Goal: Transaction & Acquisition: Download file/media

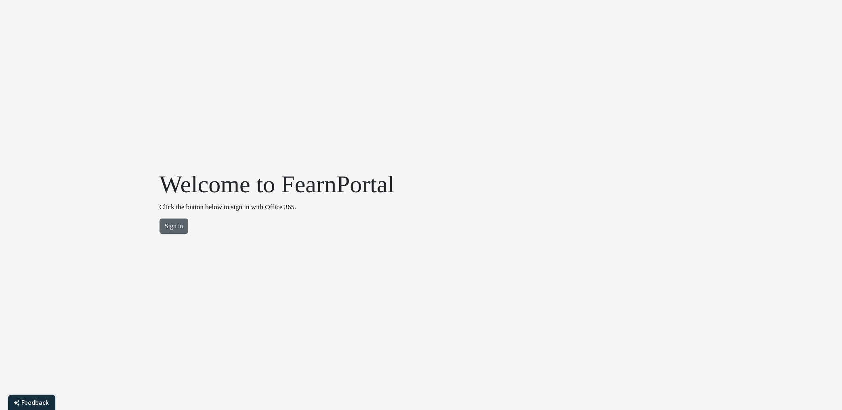
click at [168, 227] on button "Sign in" at bounding box center [174, 225] width 29 height 15
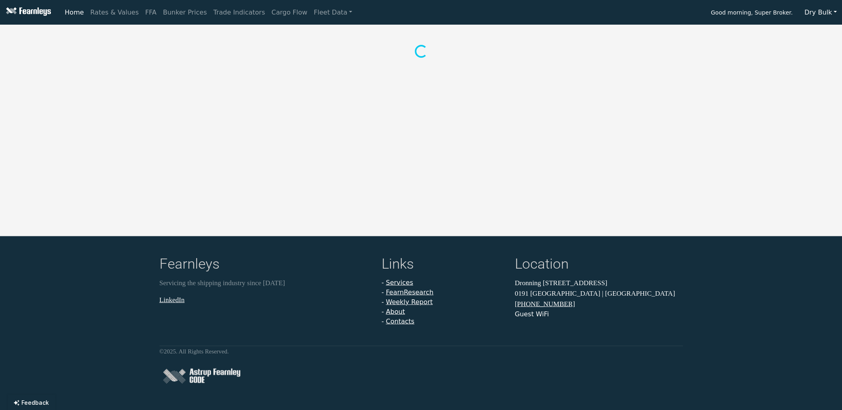
click at [823, 13] on button "Dry Bulk" at bounding box center [820, 12] width 43 height 15
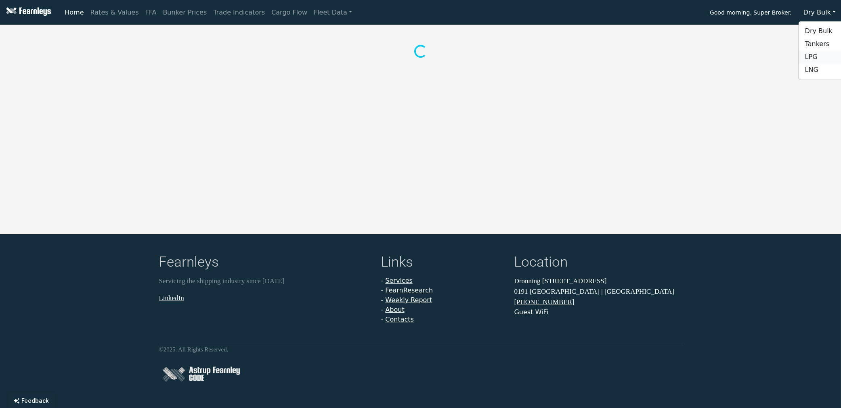
click at [819, 56] on link "LPG" at bounding box center [831, 56] width 64 height 13
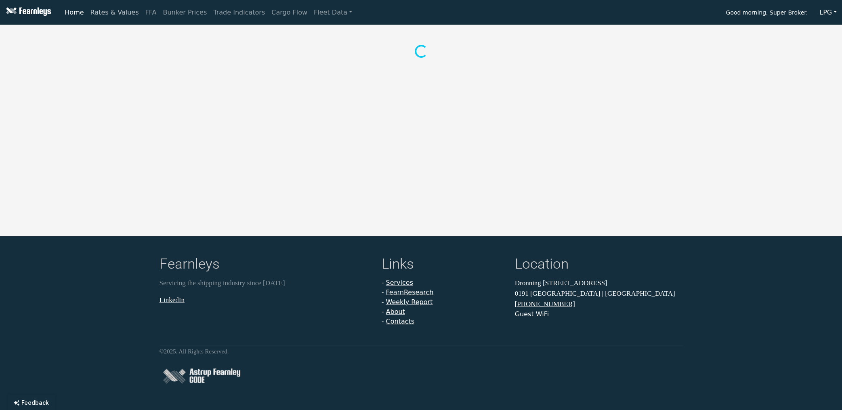
click at [100, 12] on link "Rates & Values" at bounding box center [114, 12] width 55 height 16
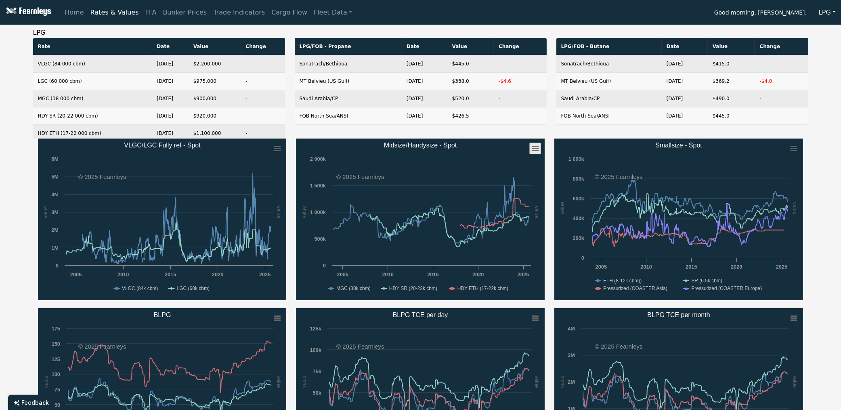
click at [538, 149] on rect "Midsize/Handysize - Spot" at bounding box center [535, 148] width 11 height 11
click at [515, 187] on li "Download XLS" at bounding box center [509, 187] width 56 height 11
click at [472, 132] on div "LPG/FOB - Propane Date Value Change Sonatrach/Bethioua Aug 20, 25 $445.0 - MT B…" at bounding box center [421, 88] width 262 height 101
